Goal: Task Accomplishment & Management: Use online tool/utility

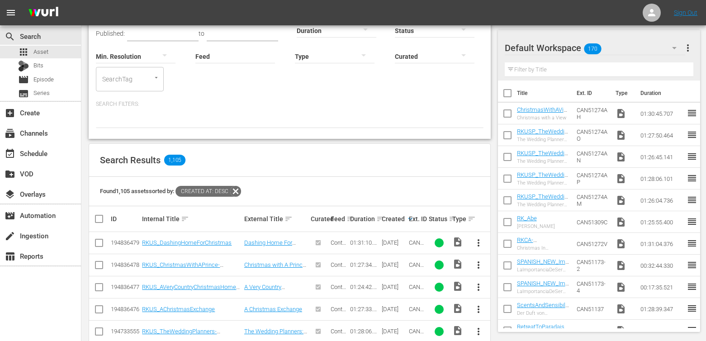
scroll to position [76, 0]
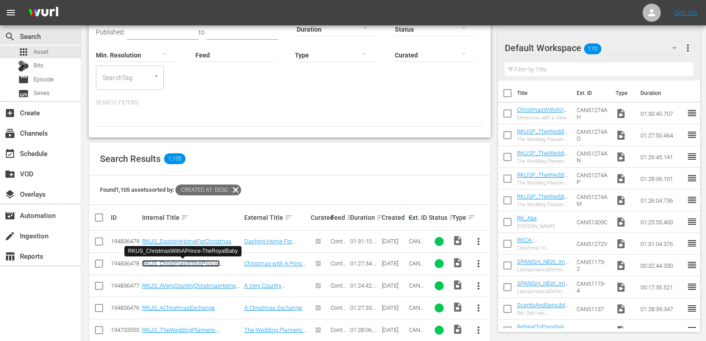
click at [194, 264] on link "RKUS_ChristmasWithAPrince-TheRoyalBaby" at bounding box center [181, 267] width 78 height 14
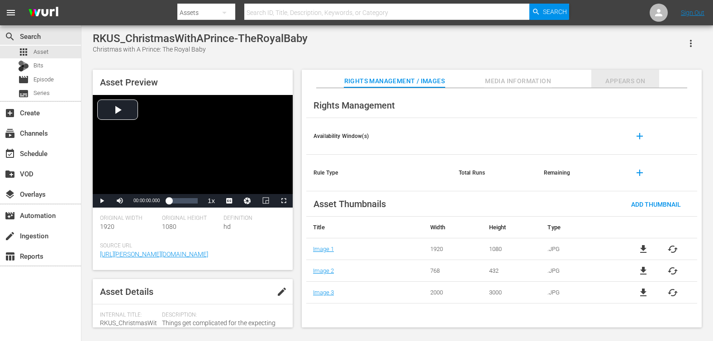
click at [650, 78] on span "Appears On" at bounding box center [625, 81] width 68 height 11
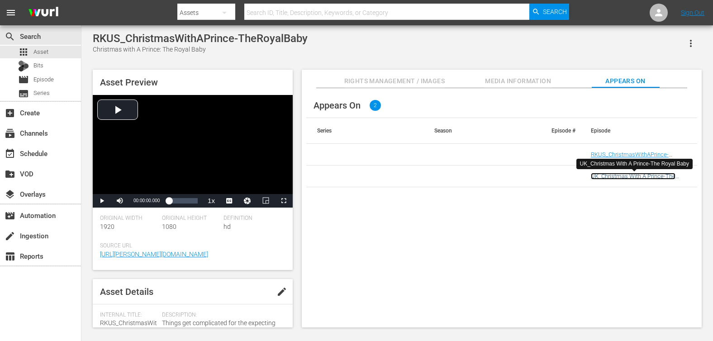
click at [620, 177] on link "UK_Christmas With A Prince-The Royal Baby" at bounding box center [633, 180] width 85 height 14
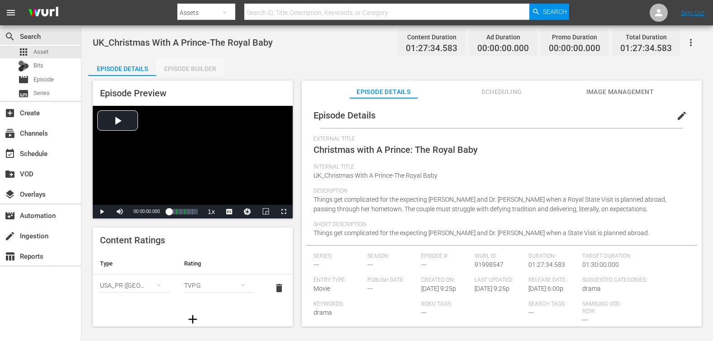
click at [171, 63] on div "Episode Builder" at bounding box center [190, 69] width 68 height 22
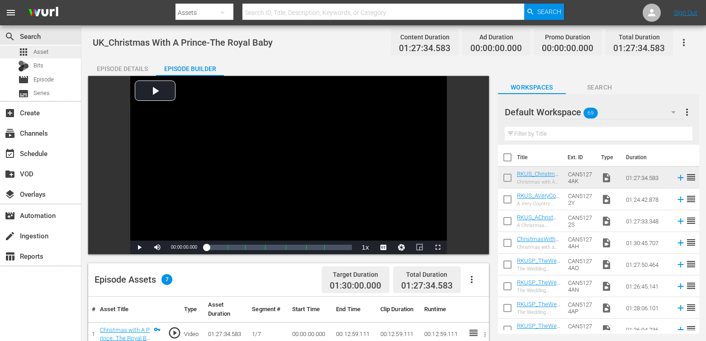
click at [47, 52] on span "Asset" at bounding box center [40, 51] width 15 height 9
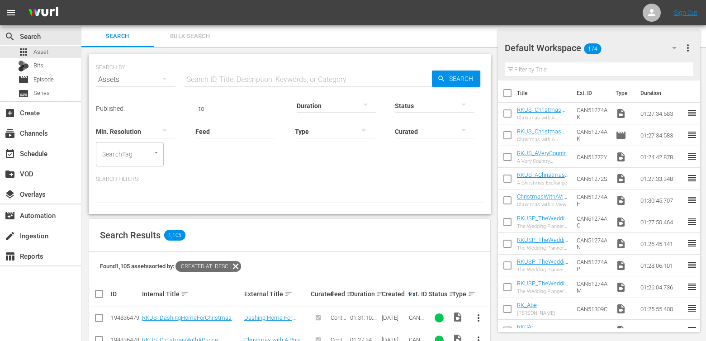
scroll to position [119, 0]
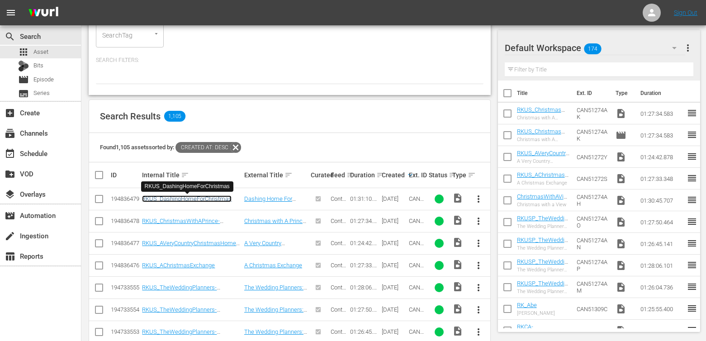
click at [217, 199] on link "RKUS_DashingHomeForChristmas" at bounding box center [187, 198] width 90 height 7
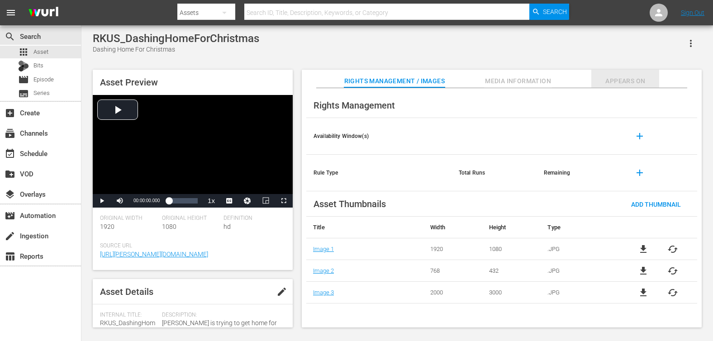
click at [629, 77] on span "Appears On" at bounding box center [625, 81] width 68 height 11
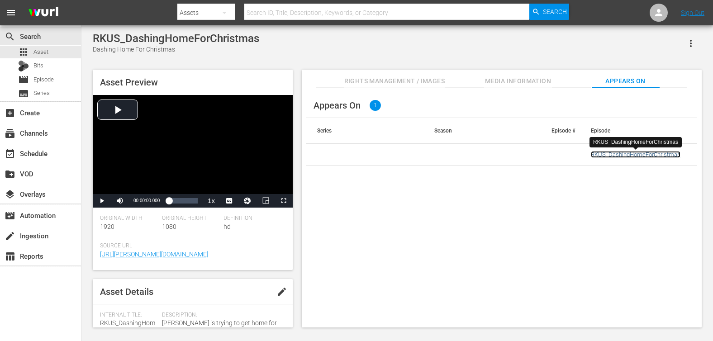
click at [638, 156] on link "RKUS_DashingHomeForChristmas" at bounding box center [636, 154] width 90 height 7
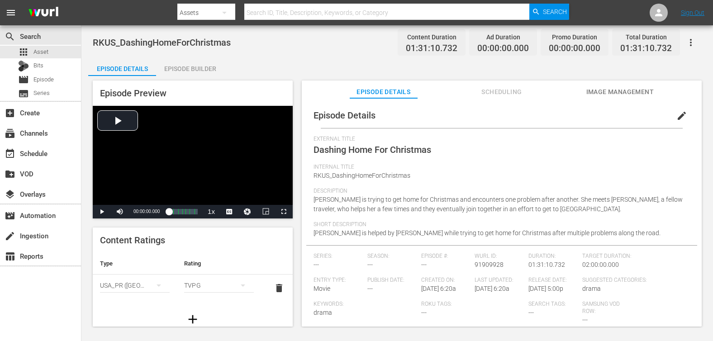
click at [691, 43] on icon "button" at bounding box center [690, 42] width 11 height 11
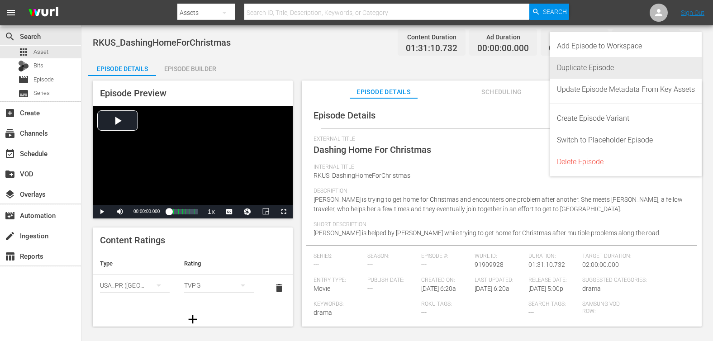
click at [643, 66] on div "Duplicate Episode" at bounding box center [626, 68] width 138 height 22
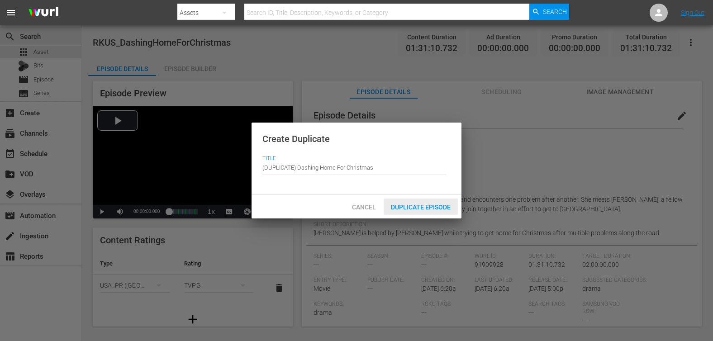
click at [406, 204] on span "Duplicate Episode" at bounding box center [421, 207] width 74 height 7
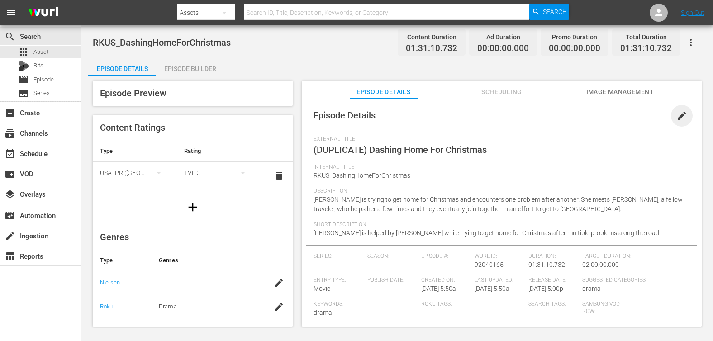
click at [679, 117] on span "edit" at bounding box center [681, 115] width 11 height 11
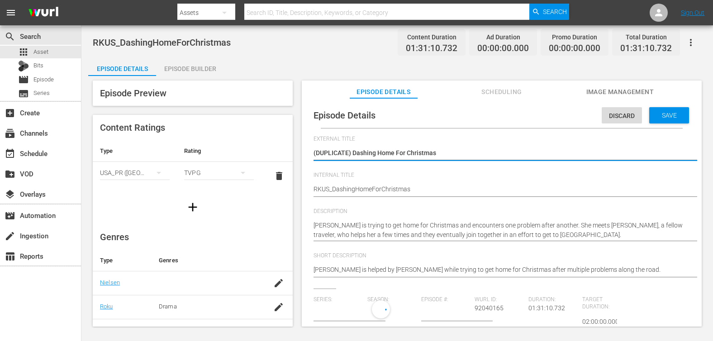
type input "No Series"
drag, startPoint x: 353, startPoint y: 152, endPoint x: 302, endPoint y: 157, distance: 51.4
click at [302, 157] on div "Episode Details Discard Save External Title (DUPLICATE) Dashing Home For Christ…" at bounding box center [502, 216] width 400 height 237
type textarea "Dashing Home For Christmas"
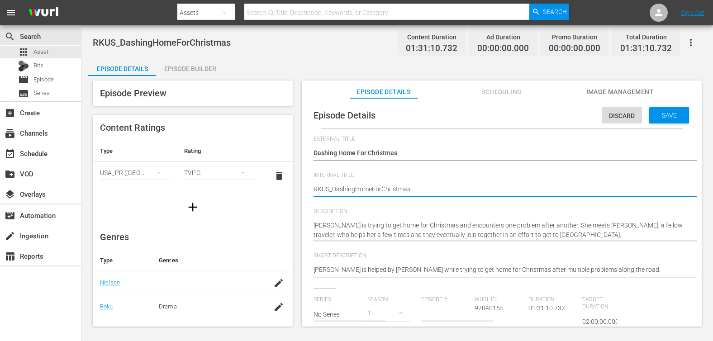
type textarea "RKU_DashingHomeForChristmas"
type textarea "RK_DashingHomeForChristmas"
type textarea "R_DashingHomeForChristmas"
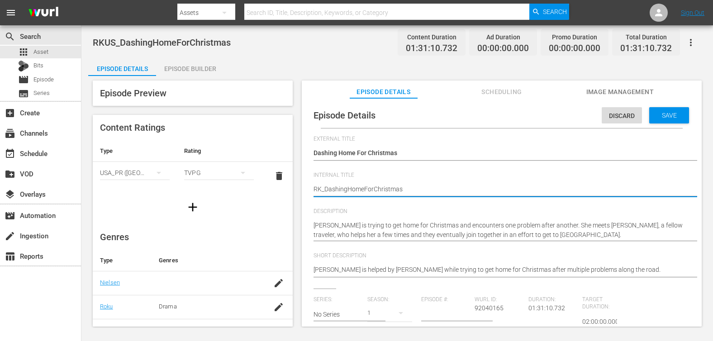
type textarea "R_DashingHomeForChristmas"
type textarea "_DashingHomeForChristmas"
type textarea "U_DashingHomeForChristmas"
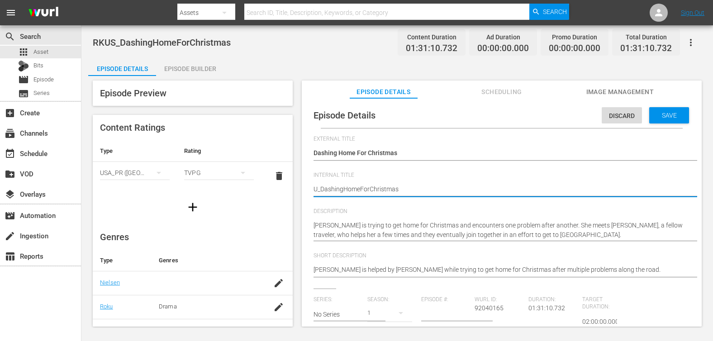
type textarea "UK_DashingHomeForChristmas"
type textarea "UK_Dashing HomeForChristmas"
type textarea "UK_Dashing Home ForChristmas"
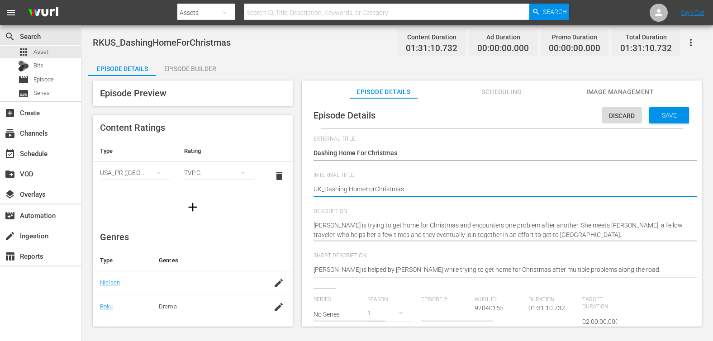
type textarea "UK_Dashing Home ForChristmas"
type textarea "UK_Dashing Home For Christmas"
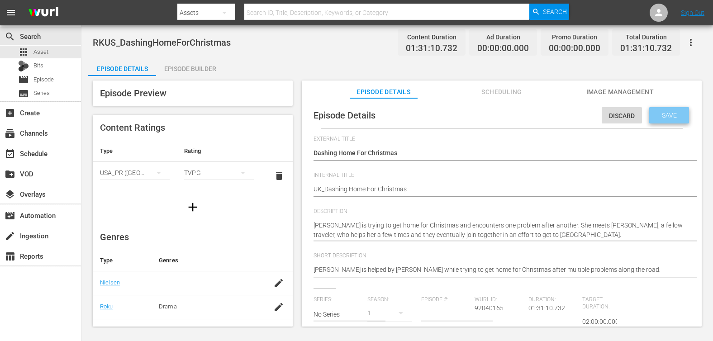
click at [674, 112] on span "Save" at bounding box center [668, 115] width 29 height 7
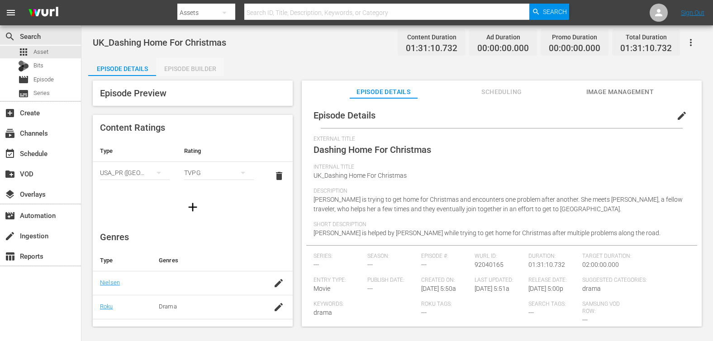
click at [202, 71] on div "Episode Builder" at bounding box center [190, 69] width 68 height 22
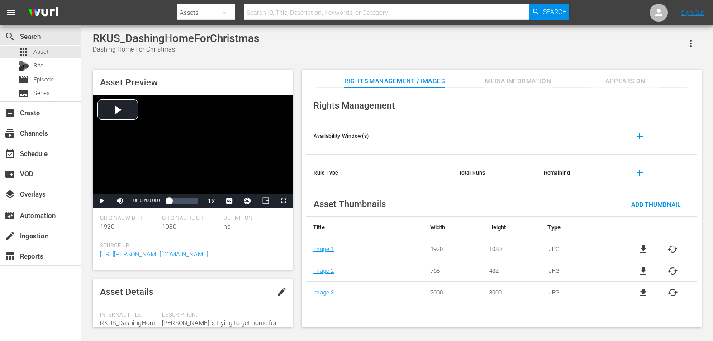
click at [689, 43] on icon "button" at bounding box center [690, 43] width 11 height 11
click at [676, 43] on div "Add To Workspace" at bounding box center [664, 47] width 62 height 22
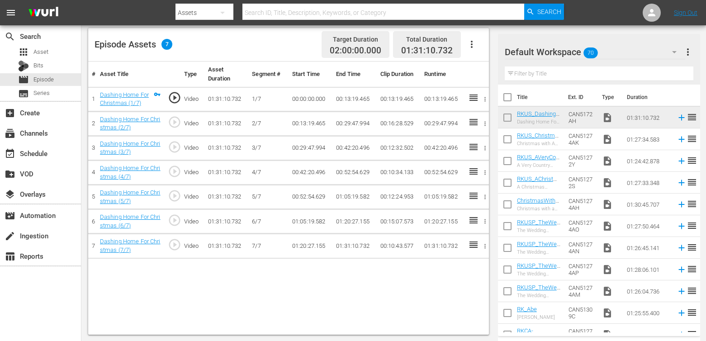
scroll to position [236, 0]
drag, startPoint x: 576, startPoint y: 118, endPoint x: 210, endPoint y: 6, distance: 383.2
click at [344, 123] on td "00:29:47.994" at bounding box center [354, 123] width 44 height 24
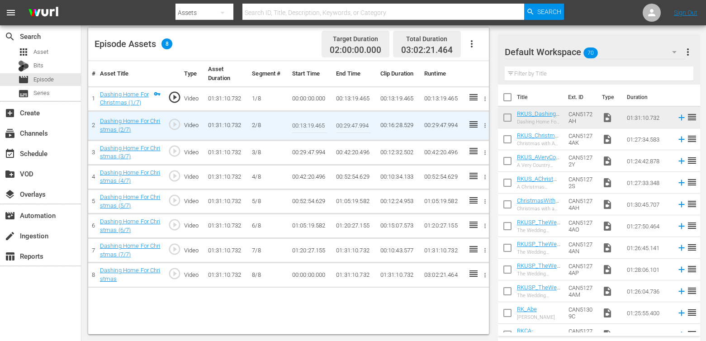
click at [344, 123] on input "00:29:47.994" at bounding box center [353, 126] width 35 height 22
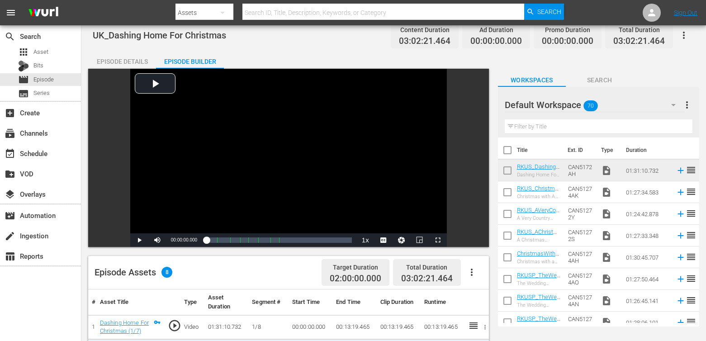
scroll to position [119, 0]
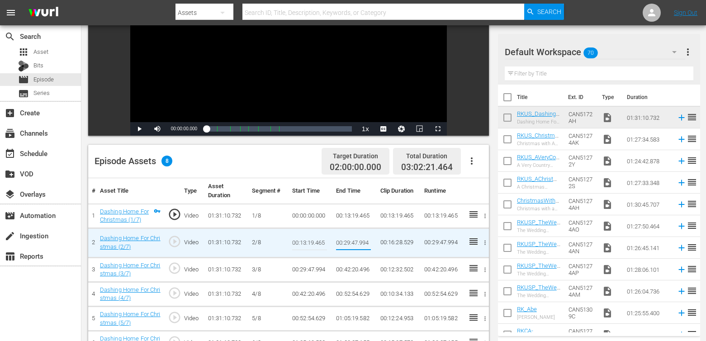
paste input "3:13.975"
type input "00:23:13.975"
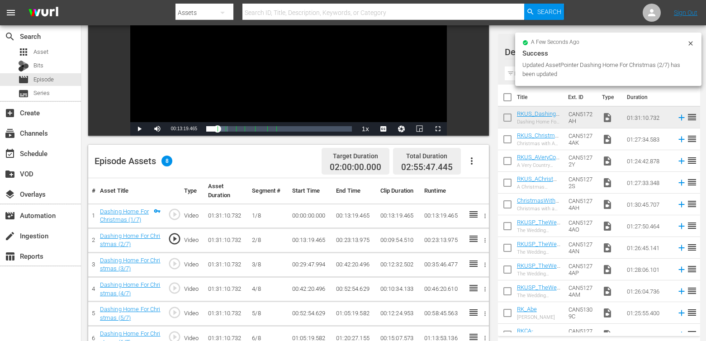
click at [314, 264] on td "00:29:47.994" at bounding box center [311, 264] width 44 height 24
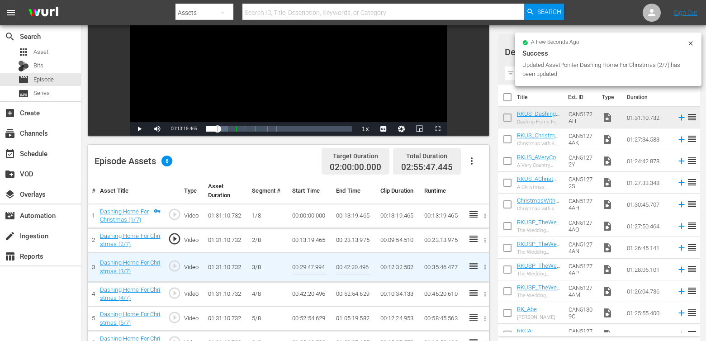
click at [314, 264] on input "00:29:47.994" at bounding box center [309, 267] width 35 height 22
paste input "3:13.975"
type input "00:23:13.975"
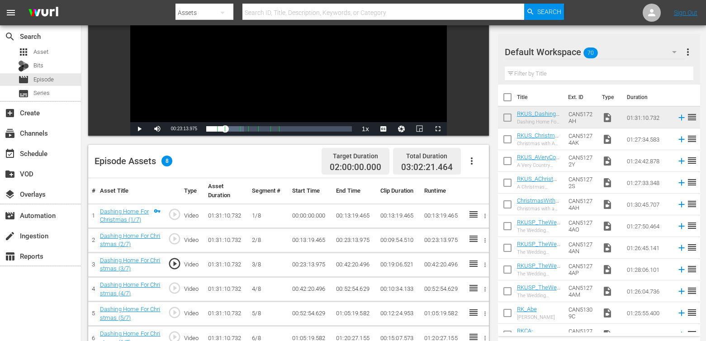
click at [346, 266] on td "00:42:20.496" at bounding box center [354, 264] width 44 height 24
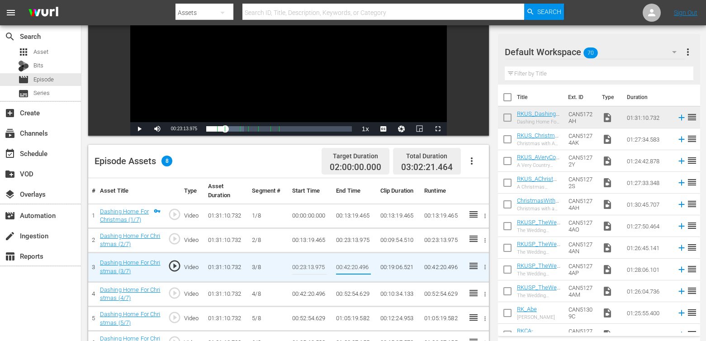
click at [346, 266] on input "00:42:20.496" at bounding box center [353, 267] width 35 height 22
type input "00:29:47.994"
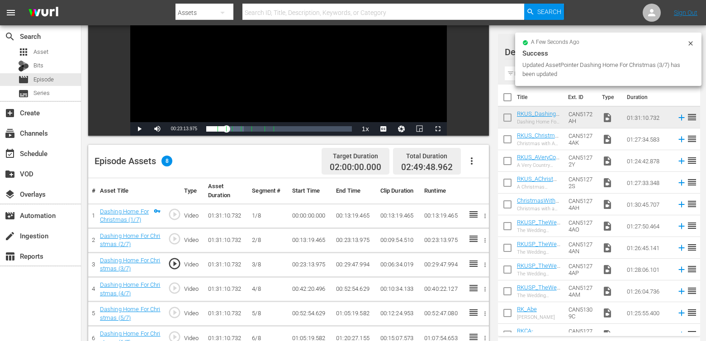
click at [306, 289] on td "00:42:20.496" at bounding box center [311, 289] width 44 height 24
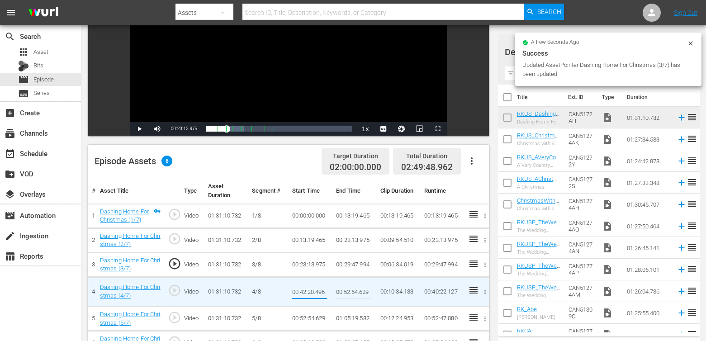
click at [306, 289] on input "00:42:20.496" at bounding box center [309, 292] width 35 height 22
type input "00:29:47.994"
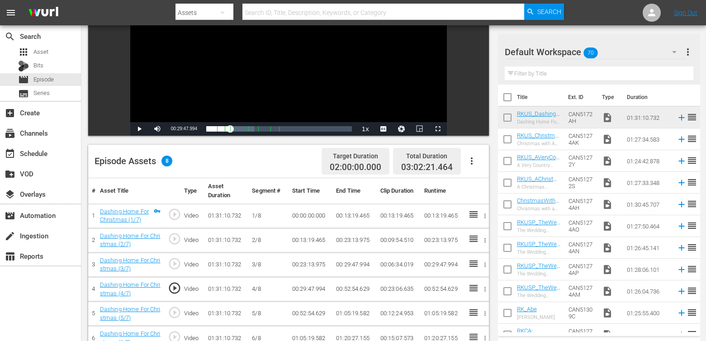
click at [354, 290] on td "00:52:54.629" at bounding box center [354, 289] width 44 height 24
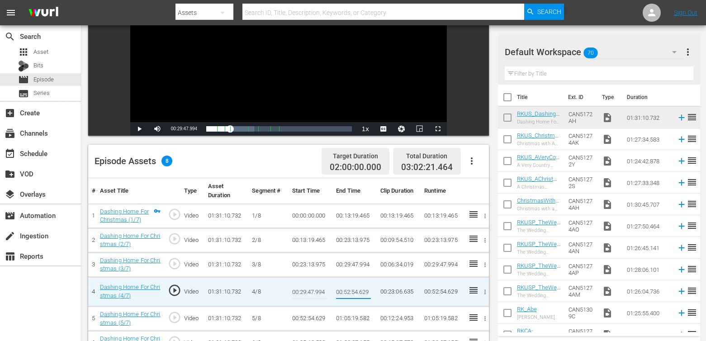
click at [354, 290] on input "00:52:54.629" at bounding box center [353, 292] width 35 height 22
type input "00:36:55.421"
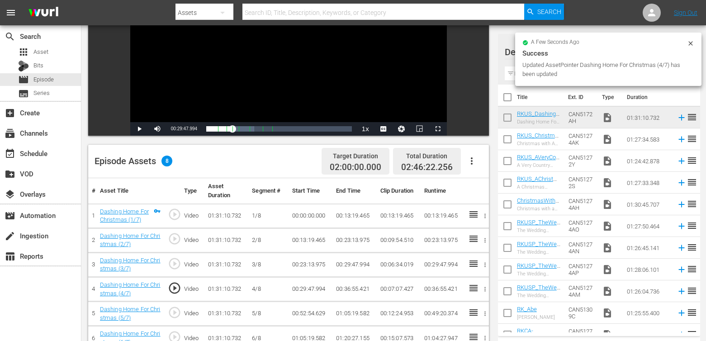
click at [310, 311] on td "00:52:54.629" at bounding box center [311, 314] width 44 height 24
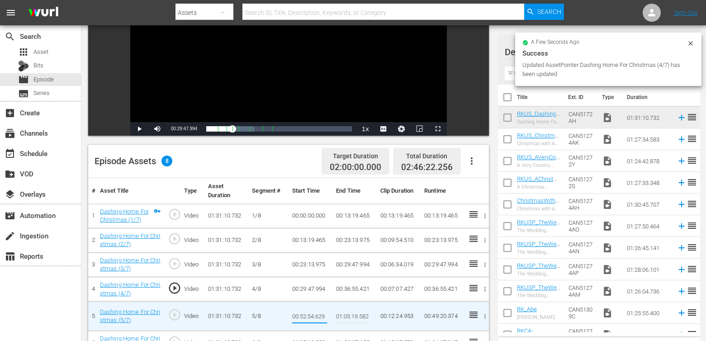
click at [310, 311] on input "00:52:54.629" at bounding box center [309, 316] width 35 height 22
type input "00:36:55.421"
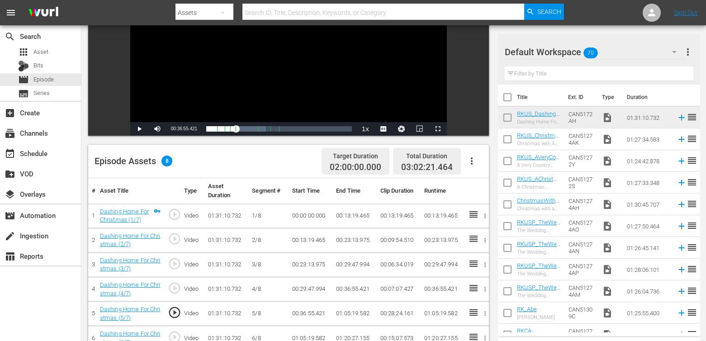
click at [358, 314] on td "01:05:19.582" at bounding box center [354, 314] width 44 height 24
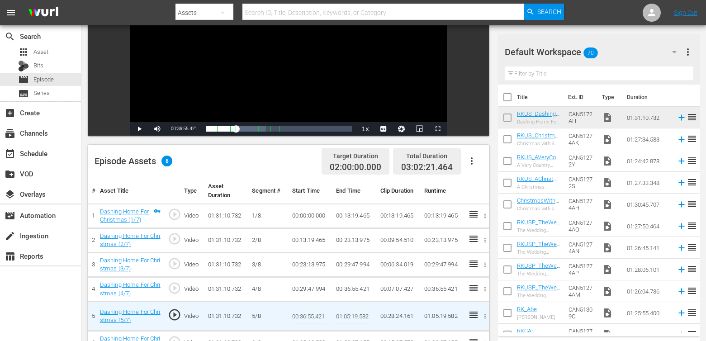
click at [358, 314] on input "01:05:19.582" at bounding box center [353, 316] width 35 height 22
paste input "0:42:20.496"
type input "00:42:20.496"
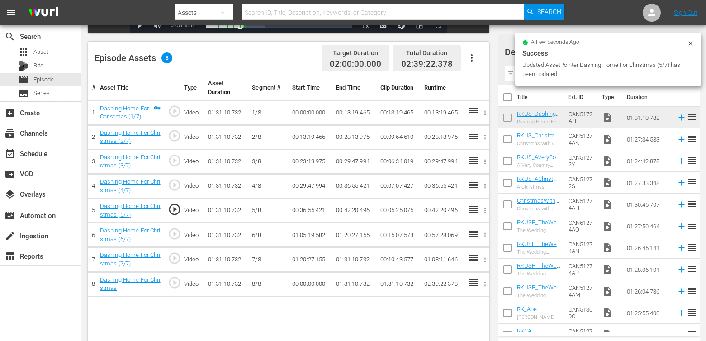
scroll to position [236, 0]
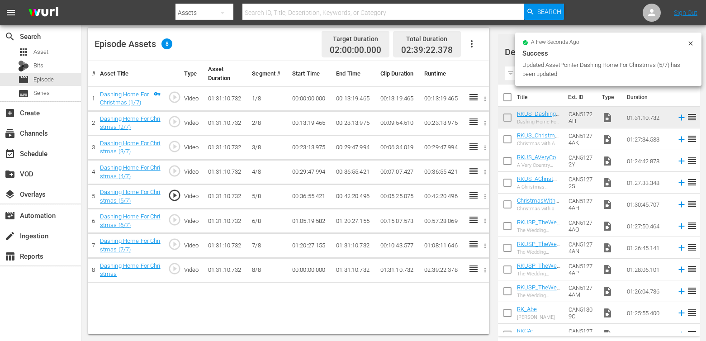
click at [308, 222] on td "01:05:19.582" at bounding box center [311, 221] width 44 height 24
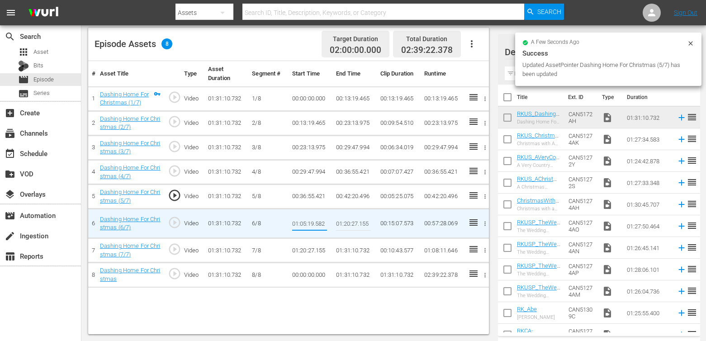
click at [308, 222] on input "01:05:19.582" at bounding box center [309, 224] width 35 height 22
type input "00:42:20.496"
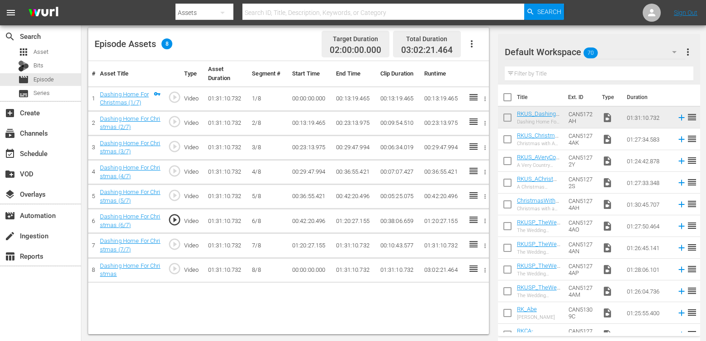
click at [351, 222] on td "01:20:27.155" at bounding box center [354, 221] width 44 height 24
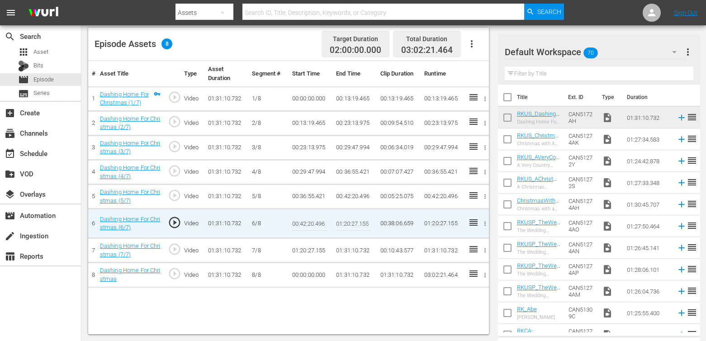
click at [351, 222] on input "01:20:27.155" at bounding box center [353, 224] width 35 height 22
paste input "0:52:54.629"
type input "00:52:54.629"
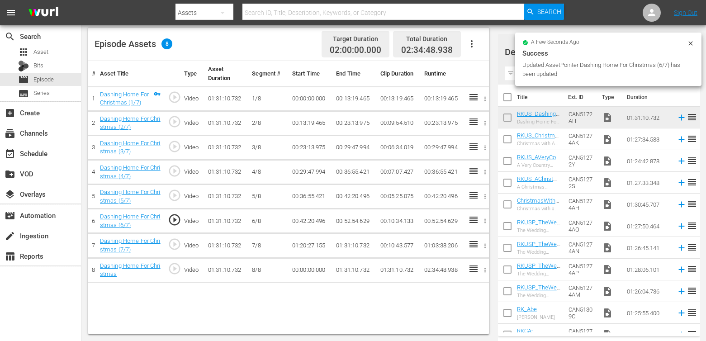
click at [303, 247] on td "01:20:27.155" at bounding box center [311, 245] width 44 height 24
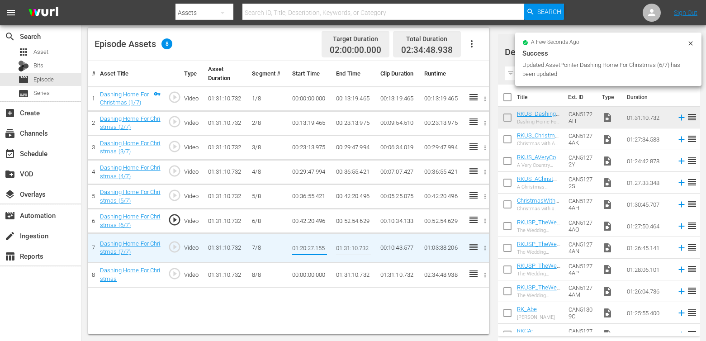
click at [303, 247] on input "01:20:27.155" at bounding box center [309, 248] width 35 height 22
type input "00:52:54.629"
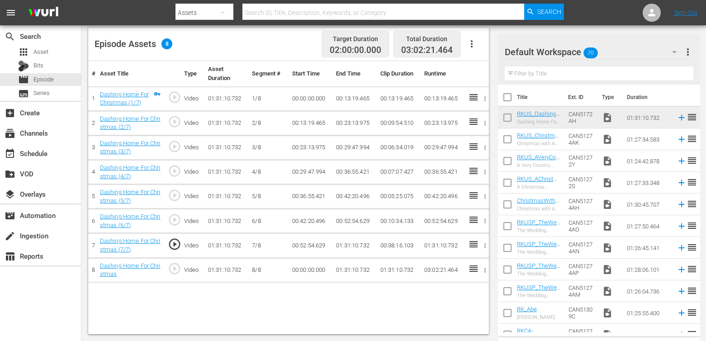
click at [344, 247] on td "01:31:10.732" at bounding box center [354, 245] width 44 height 24
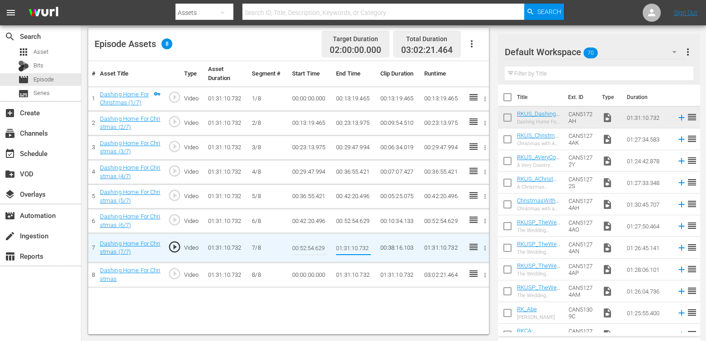
click at [344, 247] on input "01:31:10.732" at bounding box center [353, 248] width 35 height 22
type input "01:05:19.582"
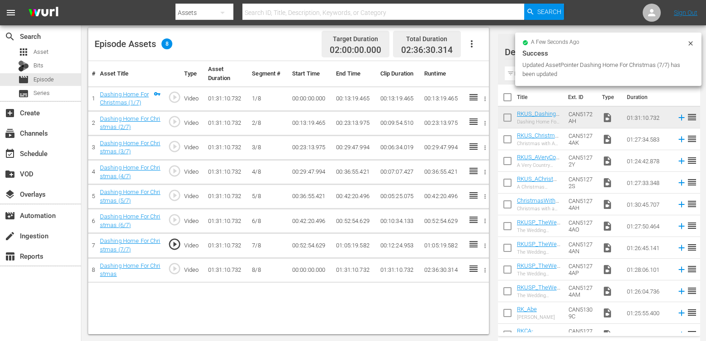
click at [302, 271] on td "00:00:00.000" at bounding box center [311, 270] width 44 height 24
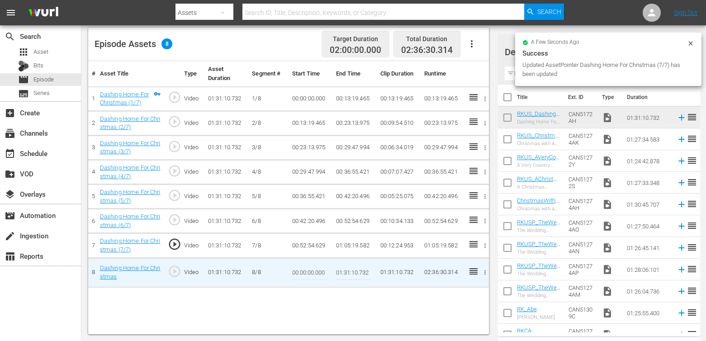
click at [302, 271] on input "00:00:00.000" at bounding box center [309, 273] width 35 height 22
paste input "1:05:19.582"
type input "01:05:19.582"
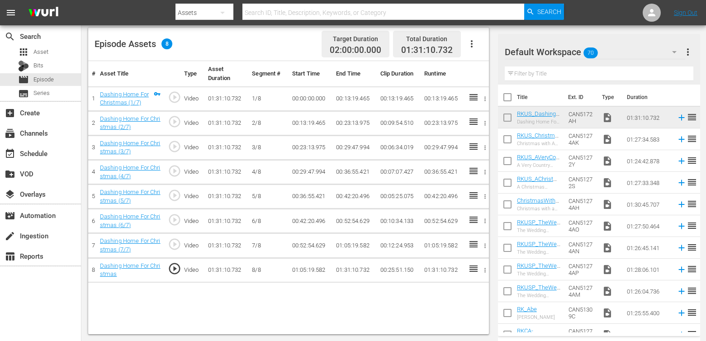
click at [358, 270] on td "01:31:10.732" at bounding box center [354, 270] width 44 height 24
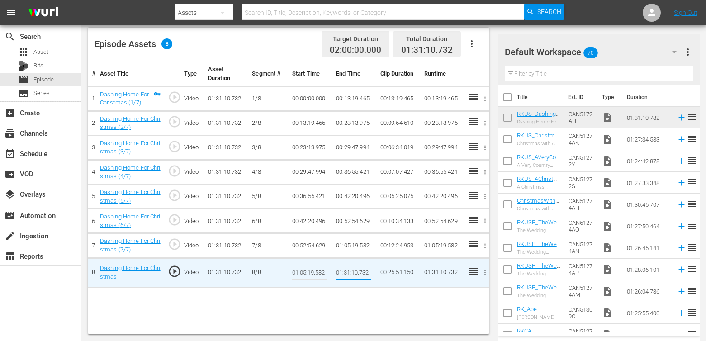
click at [358, 270] on input "01:31:10.732" at bounding box center [353, 273] width 35 height 22
type input "01:20:27.155"
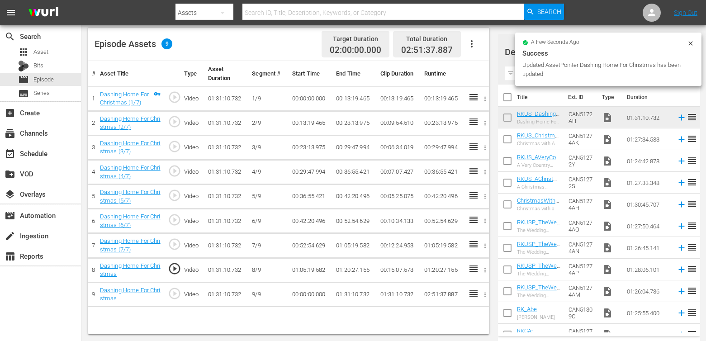
click at [314, 296] on td "00:00:00.000" at bounding box center [311, 294] width 44 height 24
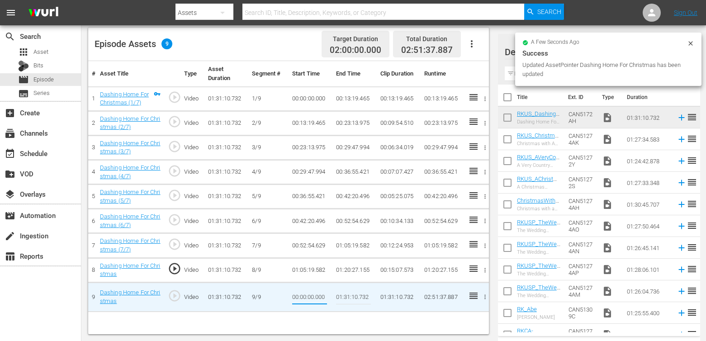
click at [314, 296] on input "00:00:00.000" at bounding box center [309, 297] width 35 height 22
type input "01:20:27.155"
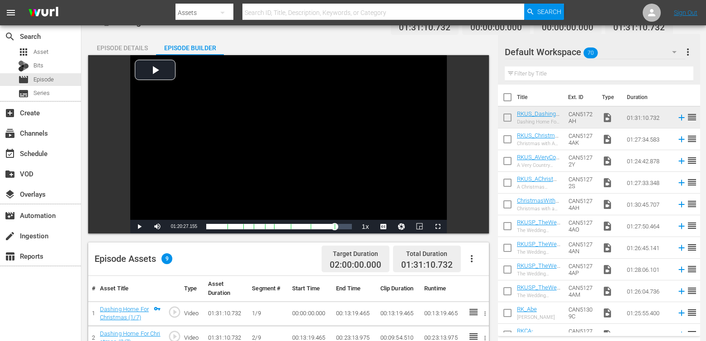
scroll to position [0, 0]
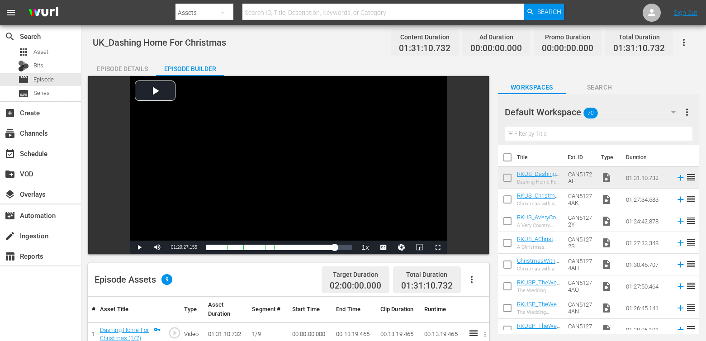
click at [142, 71] on div "Episode Details" at bounding box center [122, 69] width 68 height 22
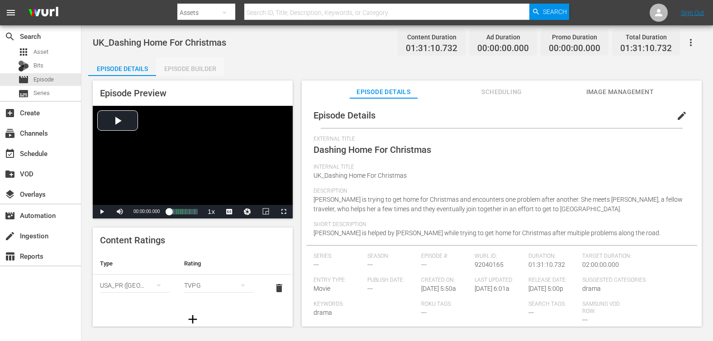
click at [189, 72] on div "Episode Builder" at bounding box center [190, 69] width 68 height 22
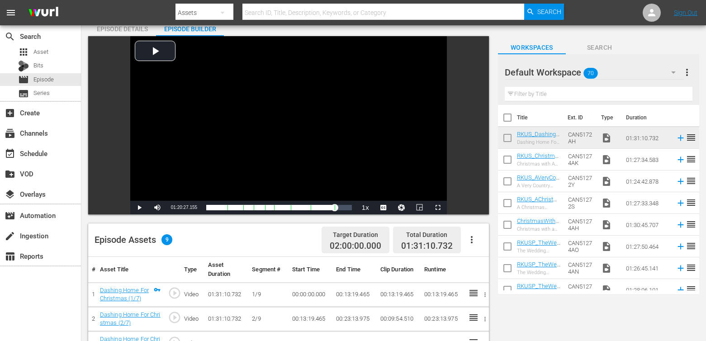
scroll to position [49, 0]
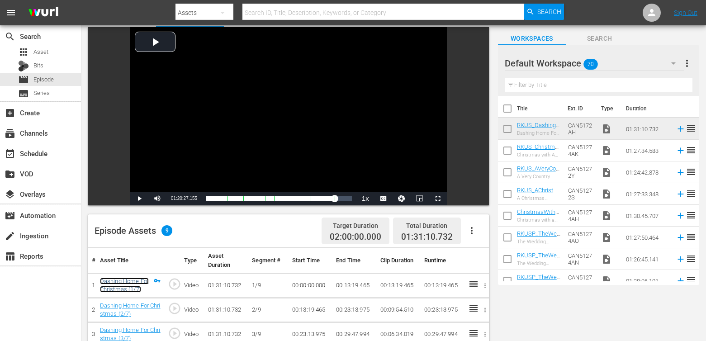
click at [136, 280] on link "Dashing Home For Christmas (1/7)" at bounding box center [124, 285] width 49 height 15
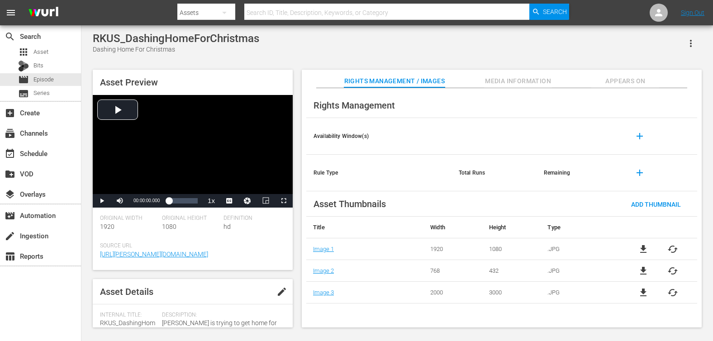
click at [640, 80] on span "Appears On" at bounding box center [625, 81] width 68 height 11
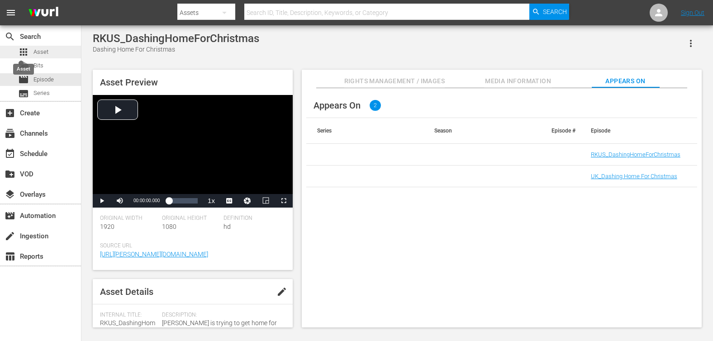
click at [28, 48] on span "apps" at bounding box center [23, 52] width 11 height 11
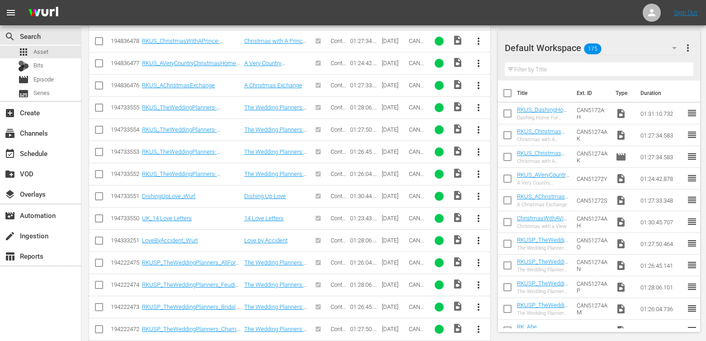
scroll to position [163, 0]
